Goal: Task Accomplishment & Management: Manage account settings

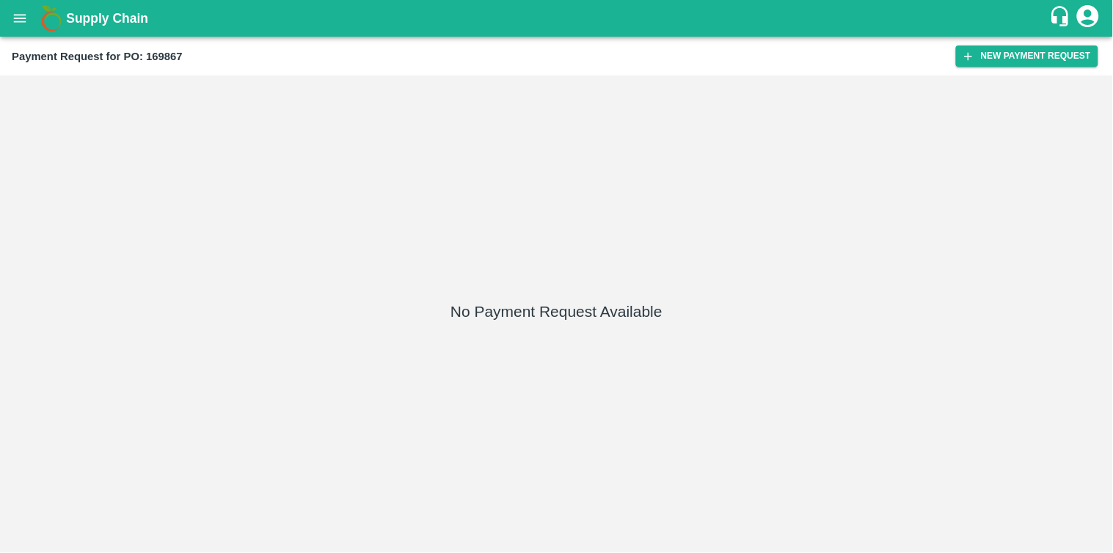
click at [178, 51] on b "Payment Request for PO: 169867" at bounding box center [97, 57] width 171 height 12
copy b "169867"
click at [169, 191] on div "No Payment Request Available" at bounding box center [557, 314] width 1102 height 466
click at [254, 258] on div "No Payment Request Available" at bounding box center [557, 314] width 1102 height 466
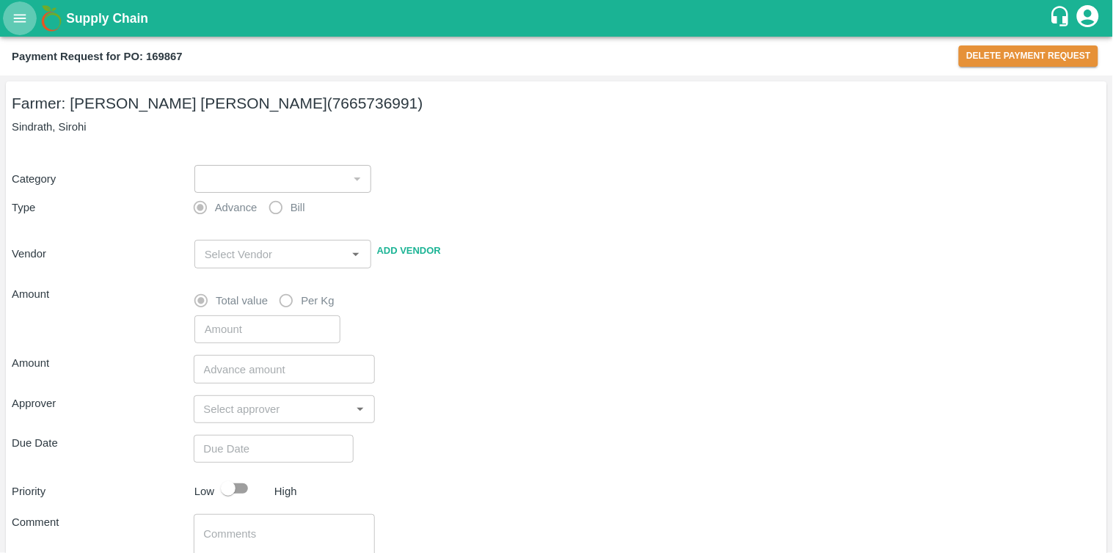
click at [19, 21] on icon "open drawer" at bounding box center [20, 18] width 12 height 8
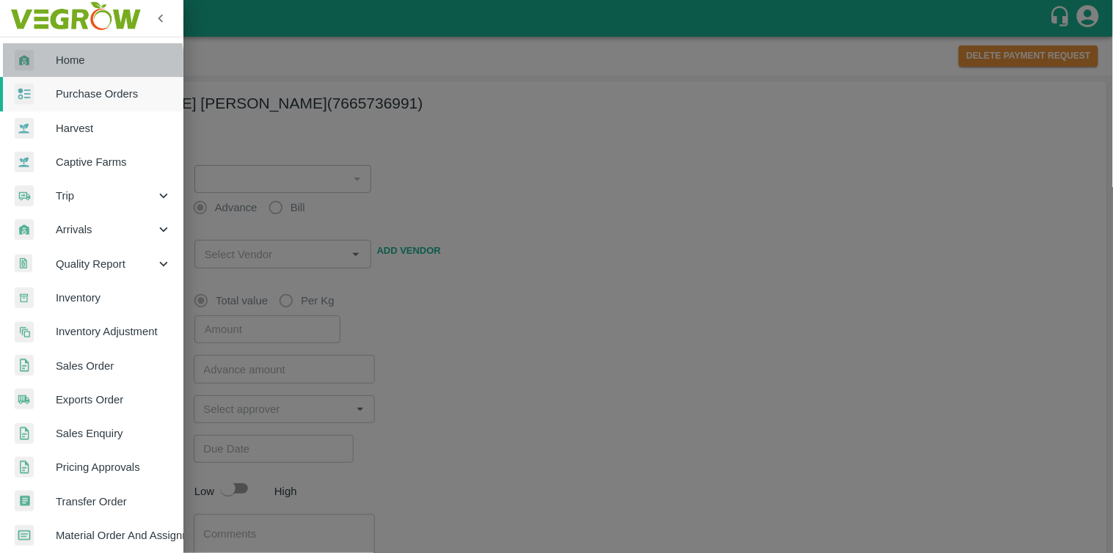
click at [61, 64] on span "Home" at bounding box center [114, 60] width 116 height 16
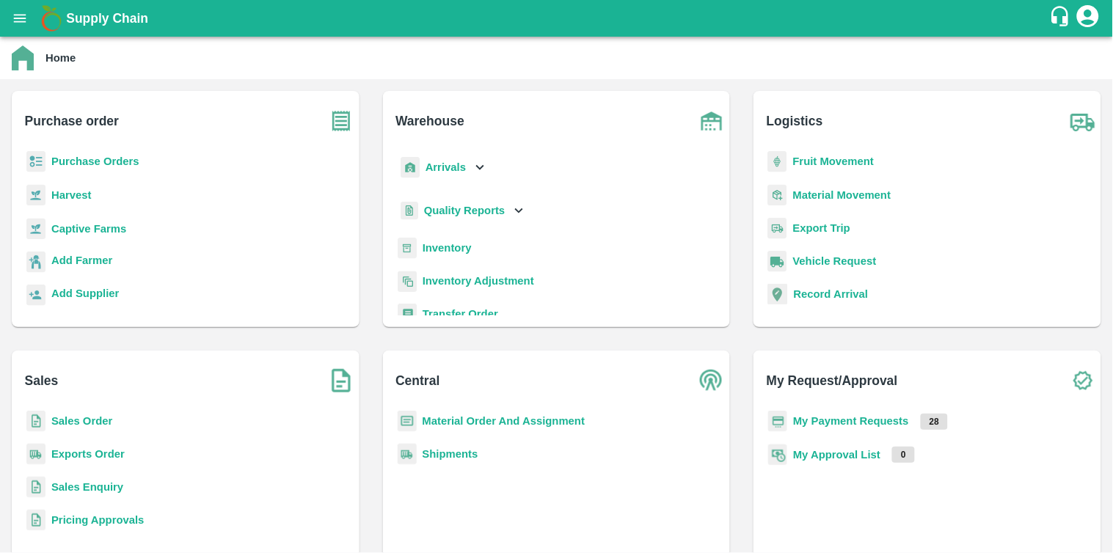
click at [152, 157] on div "Purchase Orders" at bounding box center [185, 167] width 324 height 33
click at [84, 170] on div "Purchase Orders" at bounding box center [185, 167] width 324 height 33
click at [81, 153] on p "Purchase Orders" at bounding box center [95, 161] width 88 height 16
click at [87, 161] on b "Purchase Orders" at bounding box center [95, 162] width 88 height 12
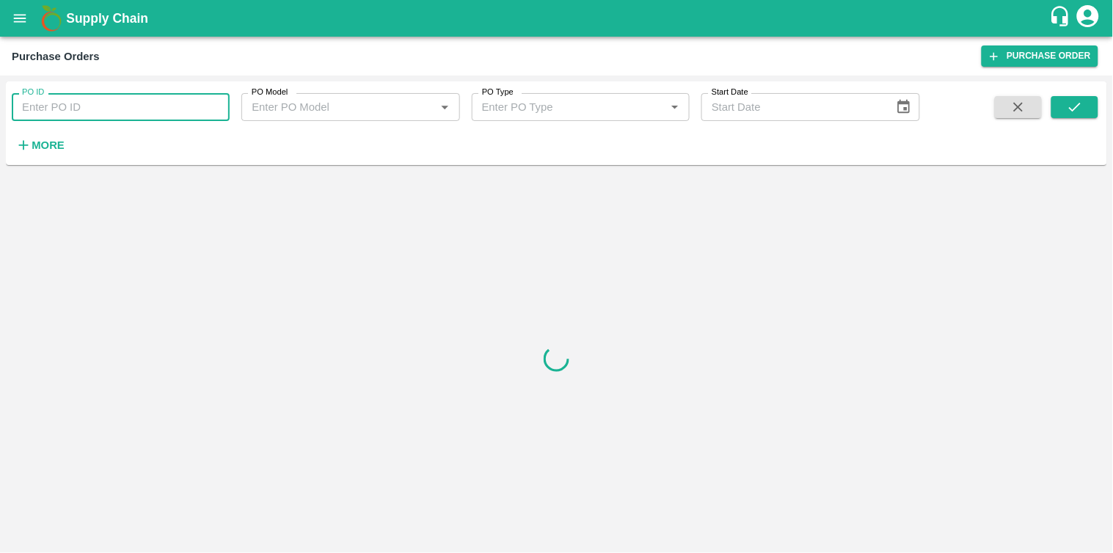
click at [141, 99] on input "PO ID" at bounding box center [121, 107] width 218 height 28
paste input "169867"
click at [141, 99] on input "169867" at bounding box center [121, 107] width 218 height 28
type input "169867"
click at [1077, 112] on icon "submit" at bounding box center [1075, 107] width 16 height 16
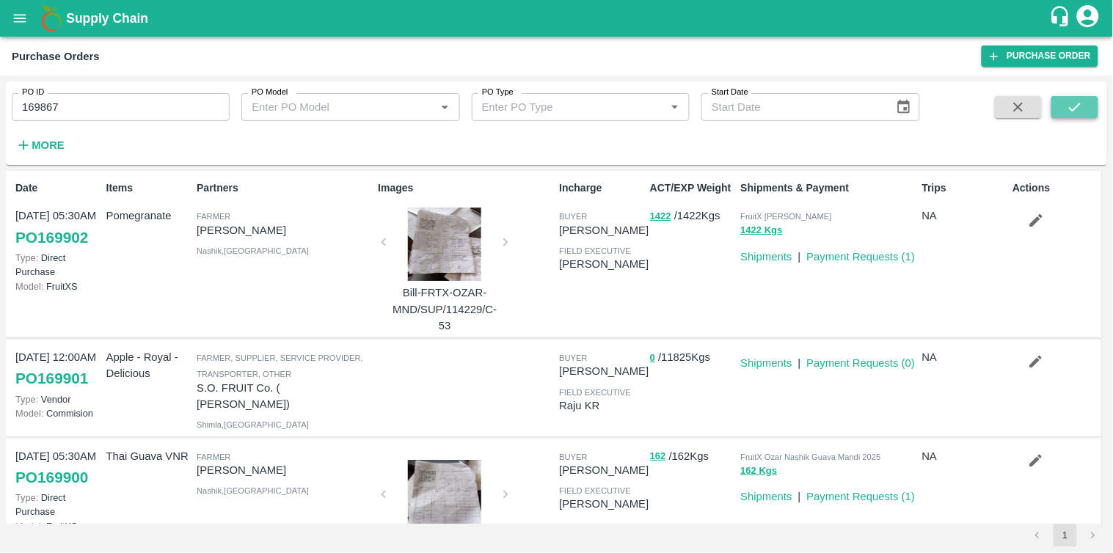
click at [1084, 101] on button "submit" at bounding box center [1075, 107] width 47 height 22
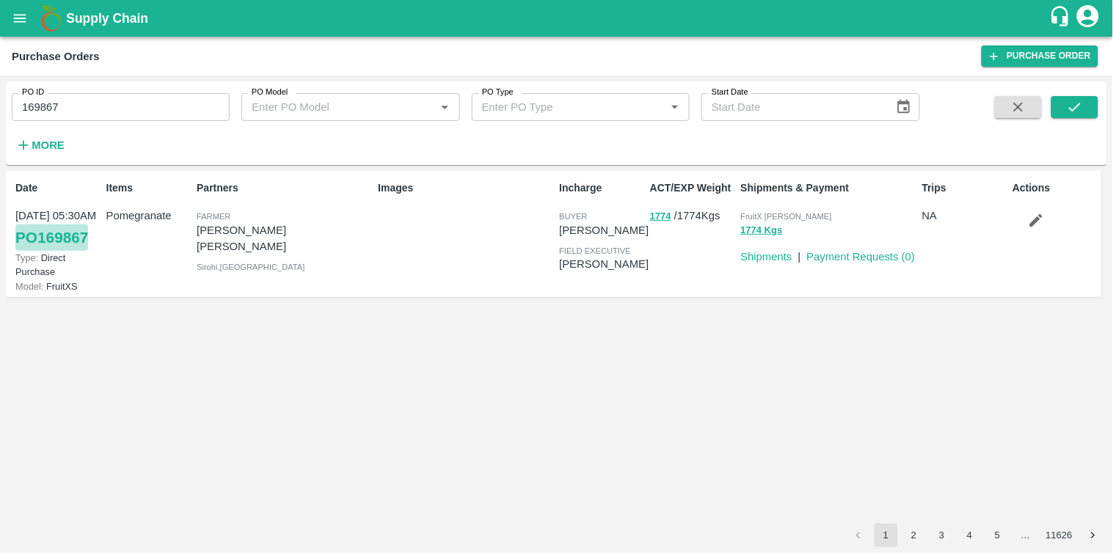
click at [51, 237] on link "PO 169867" at bounding box center [51, 238] width 73 height 26
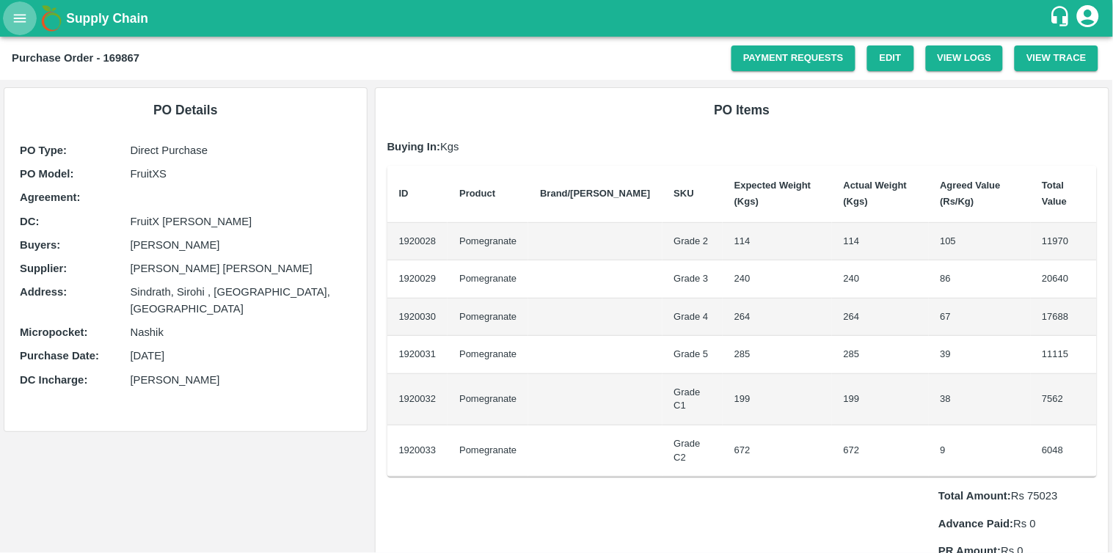
click at [25, 19] on icon "open drawer" at bounding box center [20, 18] width 16 height 16
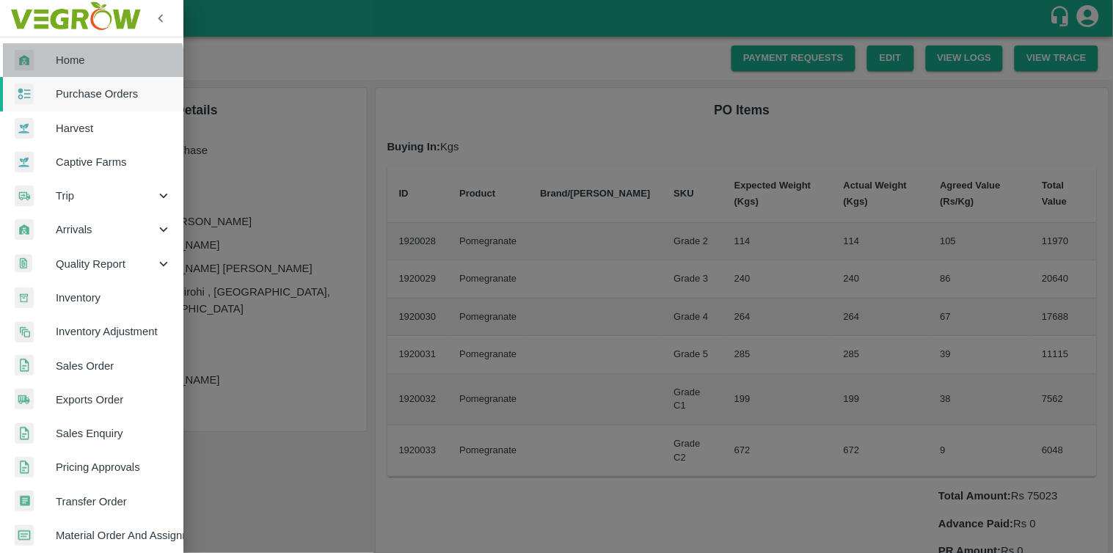
click at [64, 75] on link "Home" at bounding box center [91, 60] width 183 height 34
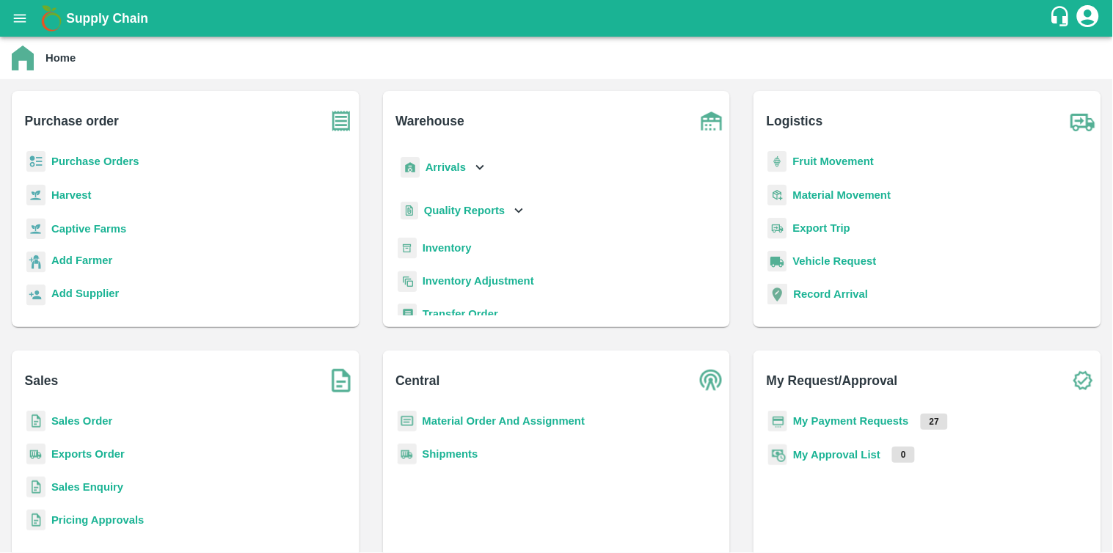
click at [84, 157] on b "Purchase Orders" at bounding box center [95, 162] width 88 height 12
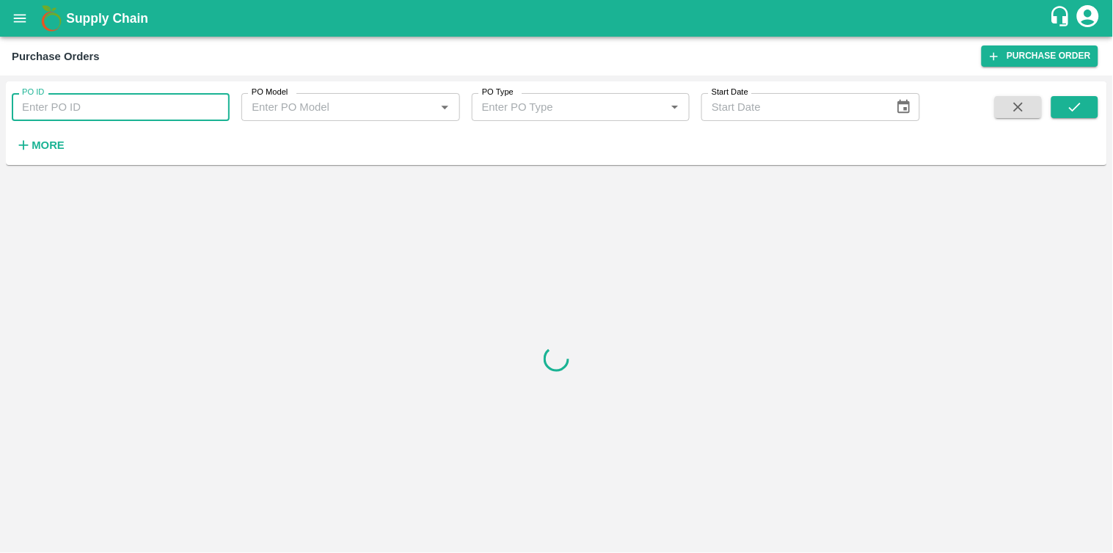
click at [125, 111] on input "PO ID" at bounding box center [121, 107] width 218 height 28
paste input "169867"
type input "169867"
click at [1079, 114] on icon "submit" at bounding box center [1075, 107] width 16 height 16
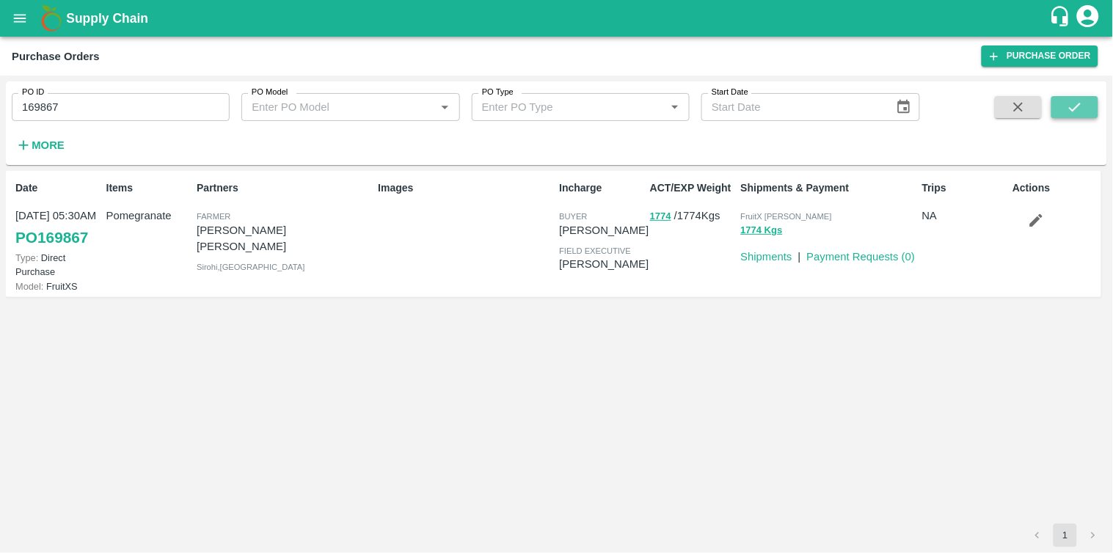
click at [1073, 112] on icon "submit" at bounding box center [1075, 107] width 16 height 16
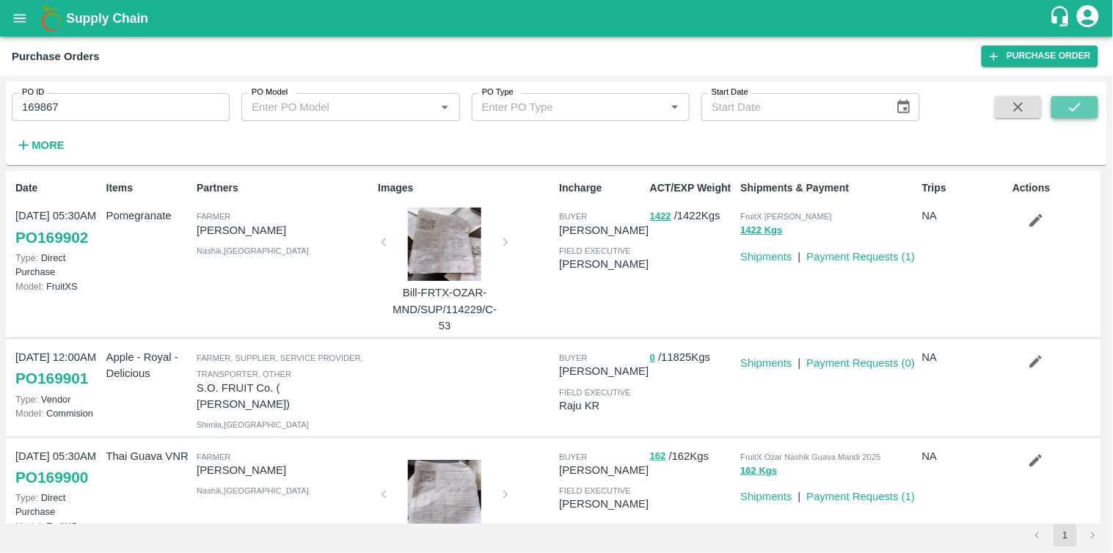
click at [1067, 108] on icon "submit" at bounding box center [1075, 107] width 16 height 16
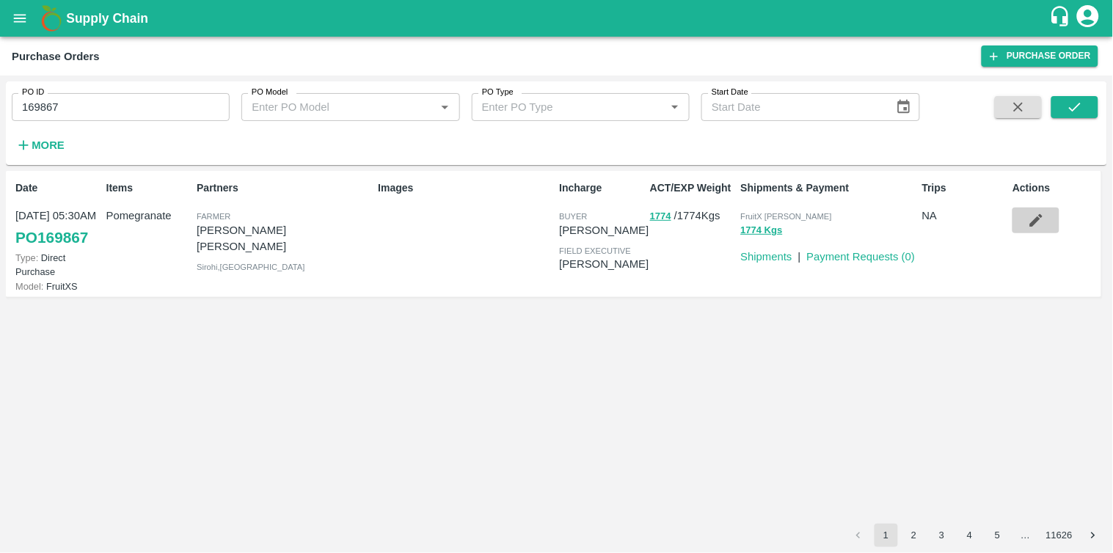
click at [1037, 221] on icon "button" at bounding box center [1036, 220] width 12 height 12
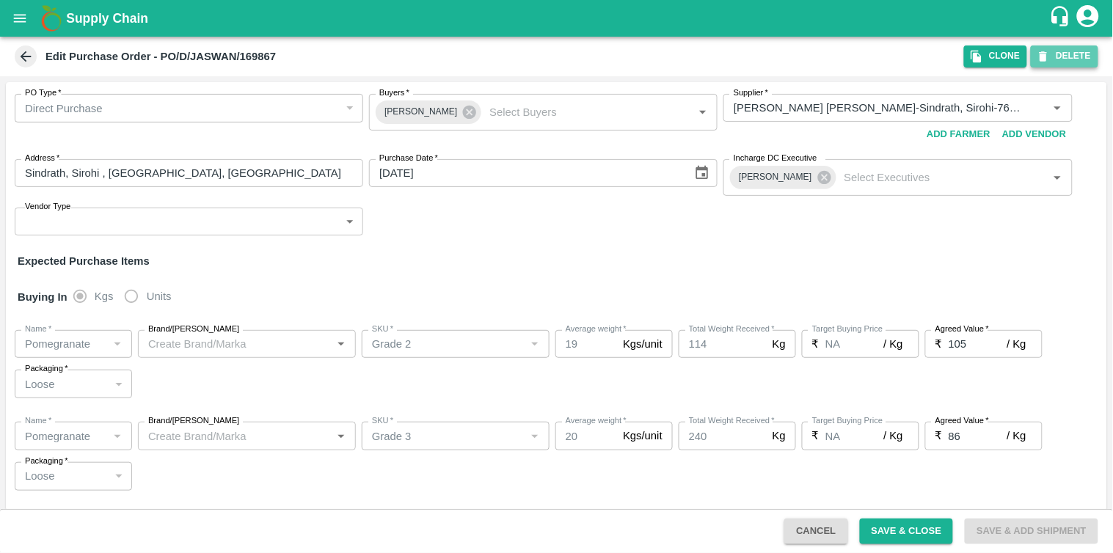
click at [1049, 54] on icon "button" at bounding box center [1043, 56] width 13 height 13
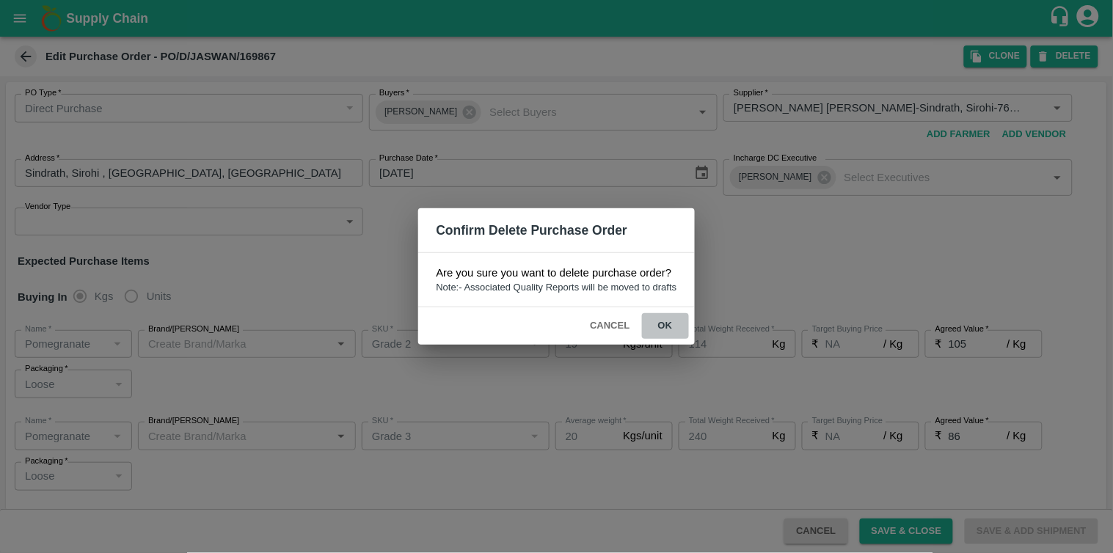
click at [676, 332] on button "ok" at bounding box center [665, 326] width 47 height 26
click at [594, 324] on button "Cancel" at bounding box center [609, 326] width 51 height 26
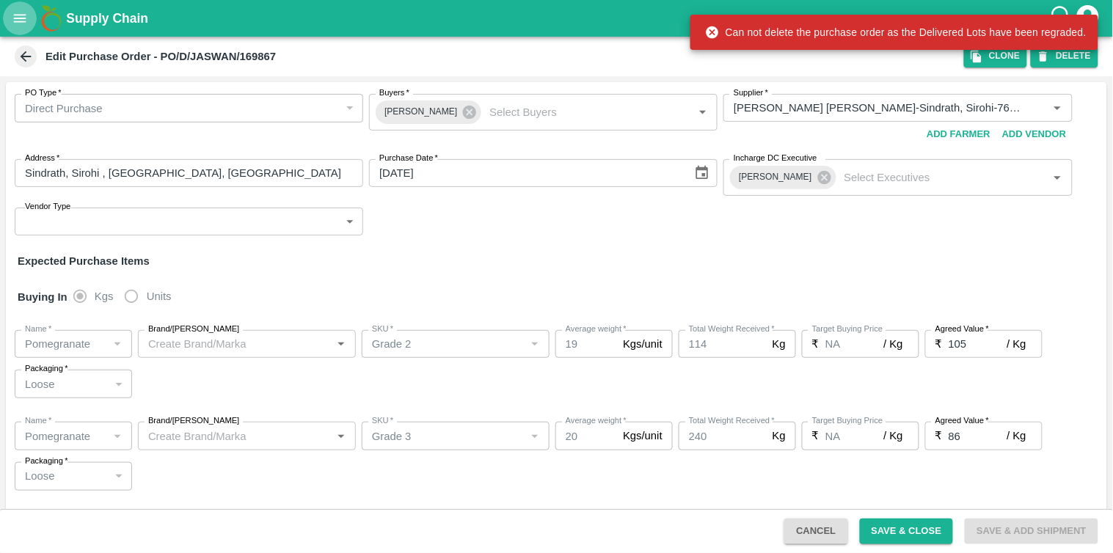
click at [7, 11] on button "open drawer" at bounding box center [20, 18] width 34 height 34
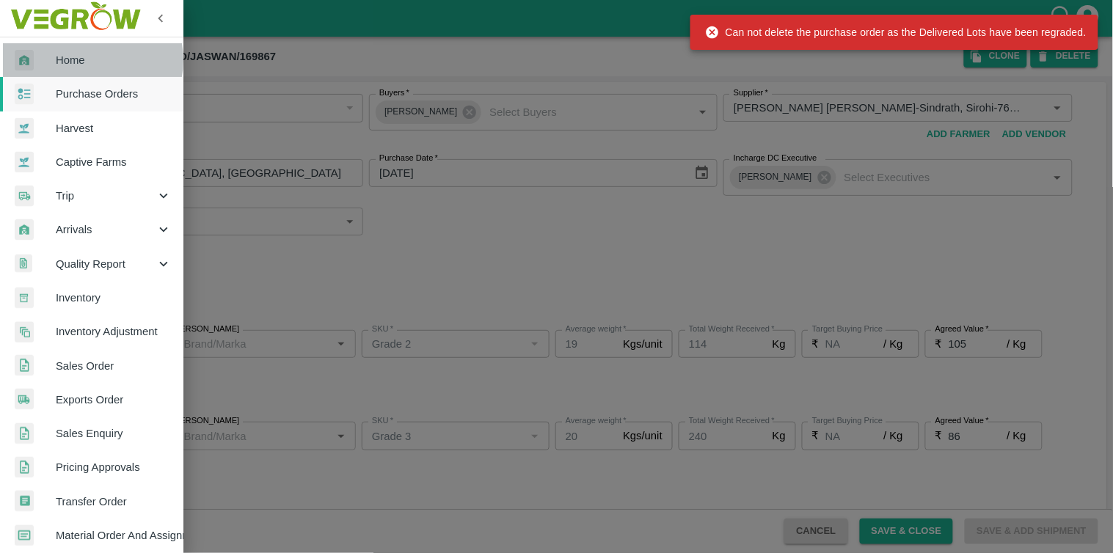
click at [83, 60] on span "Home" at bounding box center [114, 60] width 116 height 16
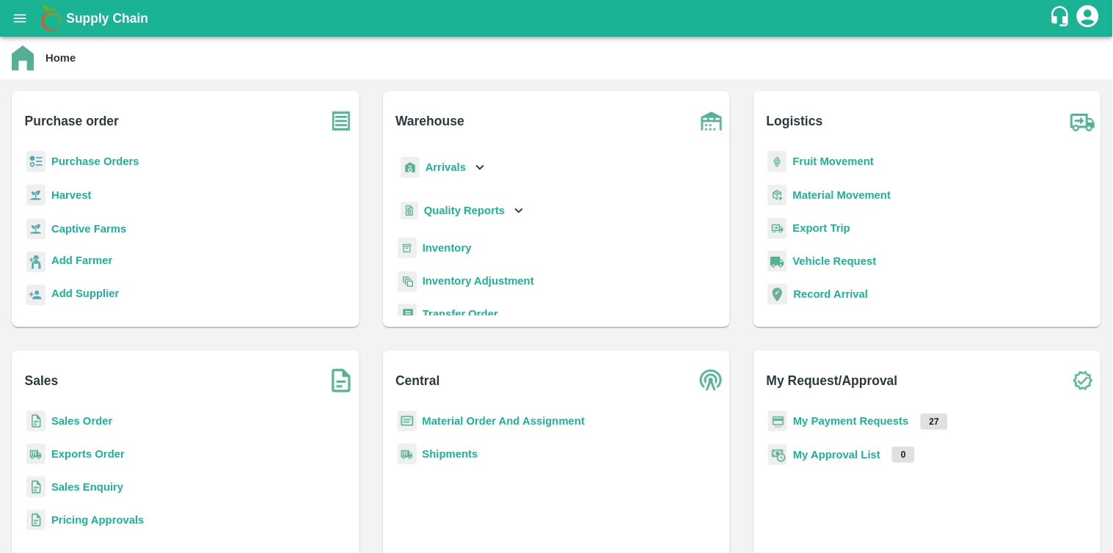
click at [87, 159] on b "Purchase Orders" at bounding box center [95, 162] width 88 height 12
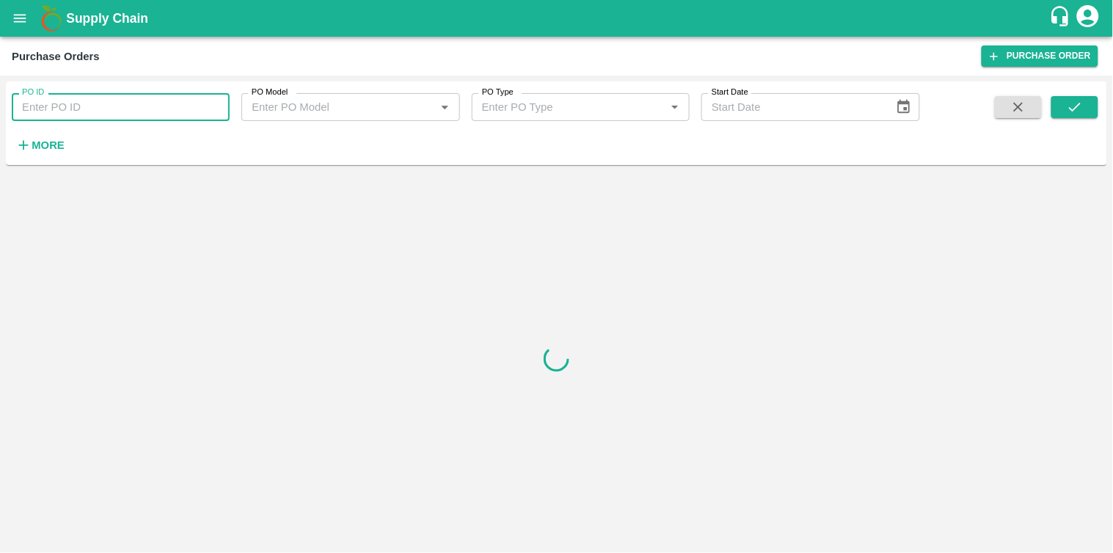
click at [76, 106] on input "PO ID" at bounding box center [121, 107] width 218 height 28
paste input "169867"
type input "169867"
click at [1082, 105] on icon "submit" at bounding box center [1075, 107] width 16 height 16
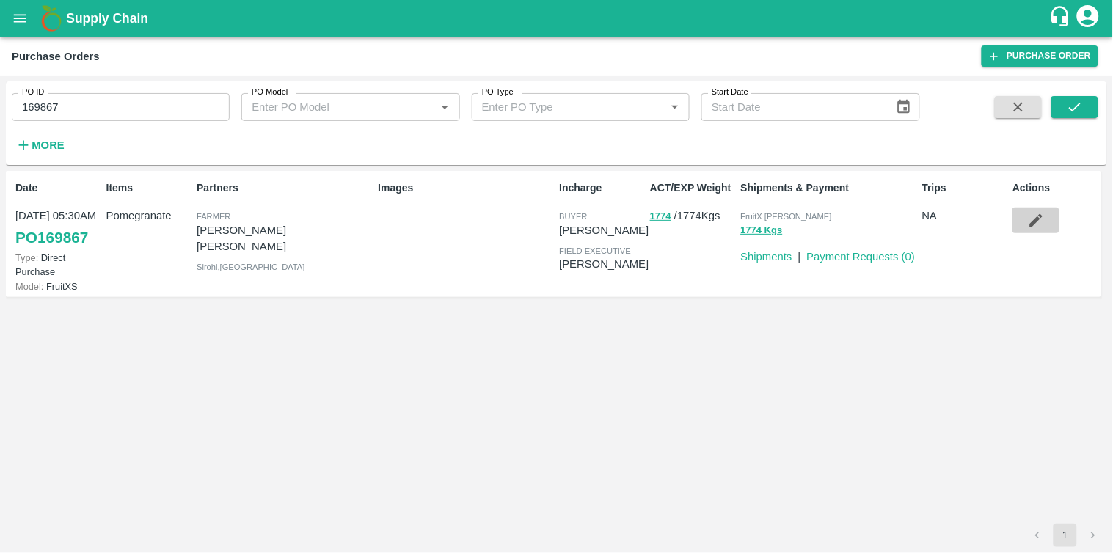
click at [1045, 218] on button "button" at bounding box center [1036, 220] width 47 height 25
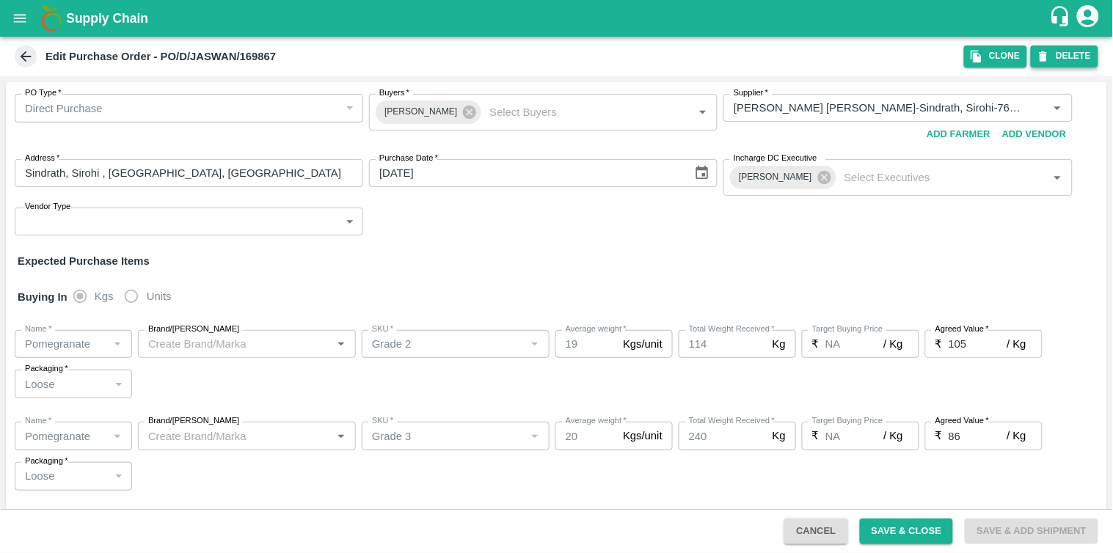
click at [1077, 52] on button "DELETE" at bounding box center [1065, 55] width 68 height 21
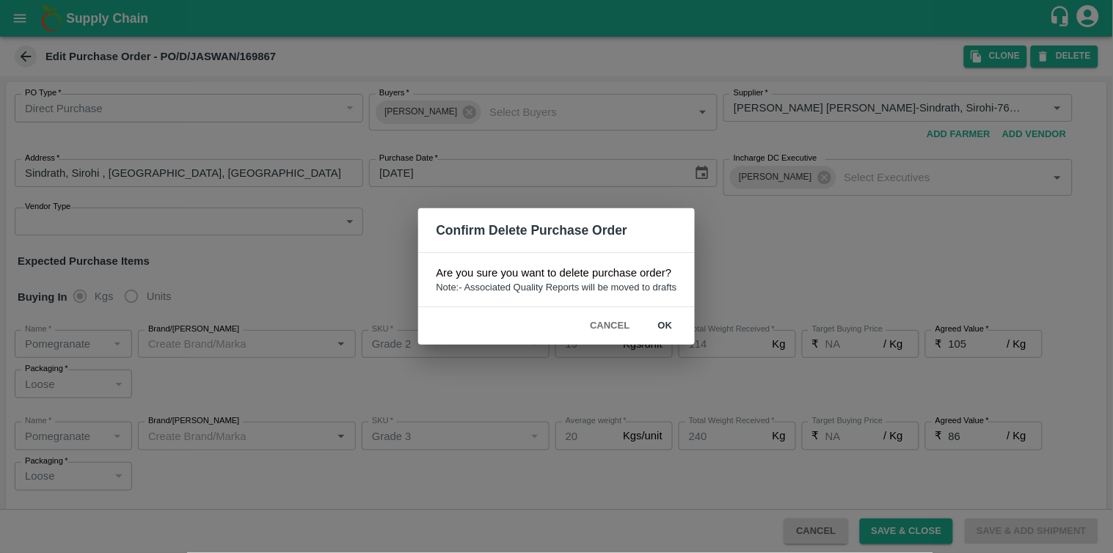
click at [674, 323] on button "ok" at bounding box center [665, 326] width 47 height 26
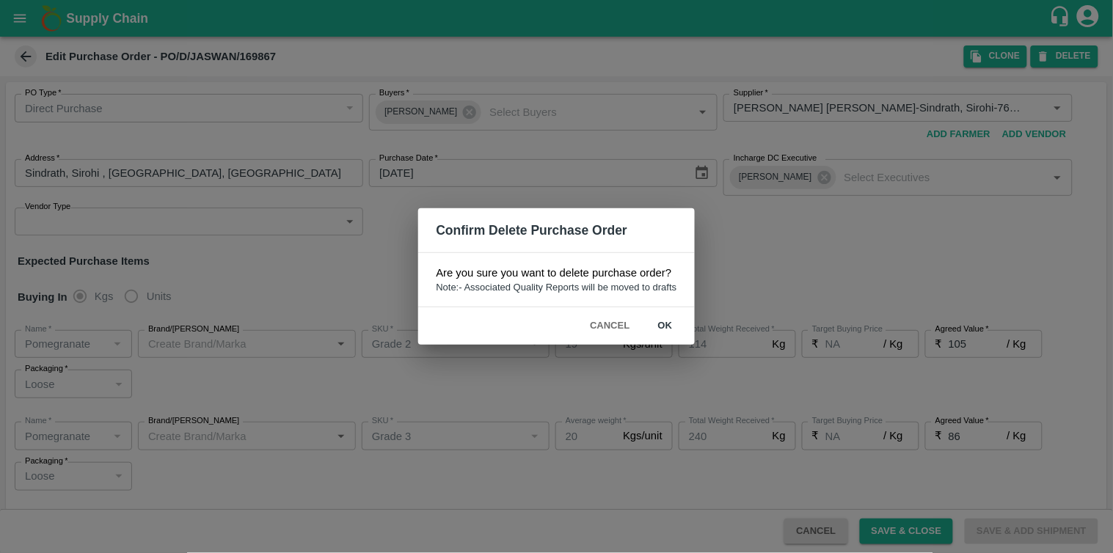
click at [674, 323] on button "ok" at bounding box center [665, 326] width 47 height 26
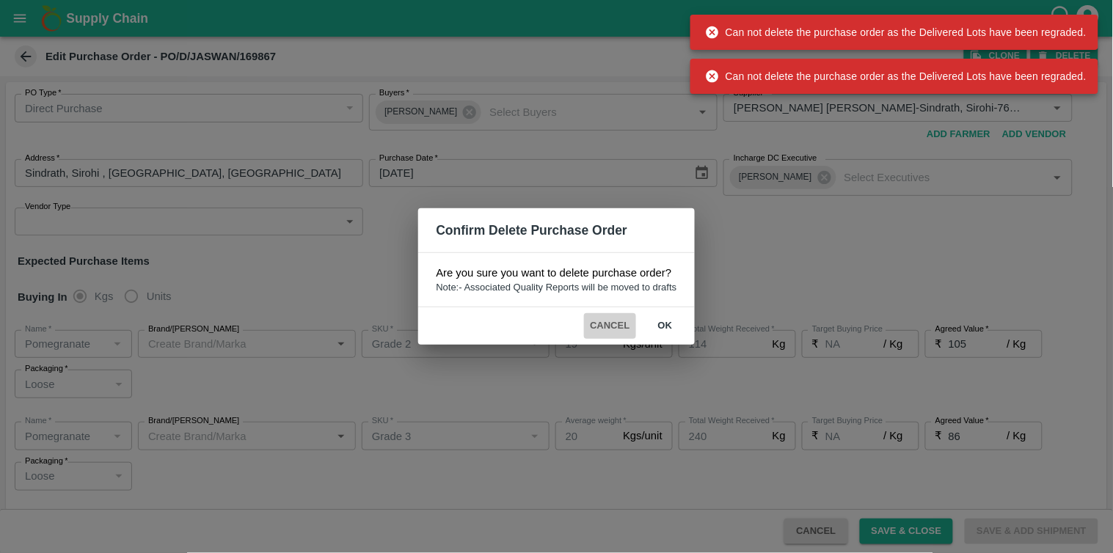
click at [614, 325] on button "Cancel" at bounding box center [609, 326] width 51 height 26
